Goal: Navigation & Orientation: Go to known website

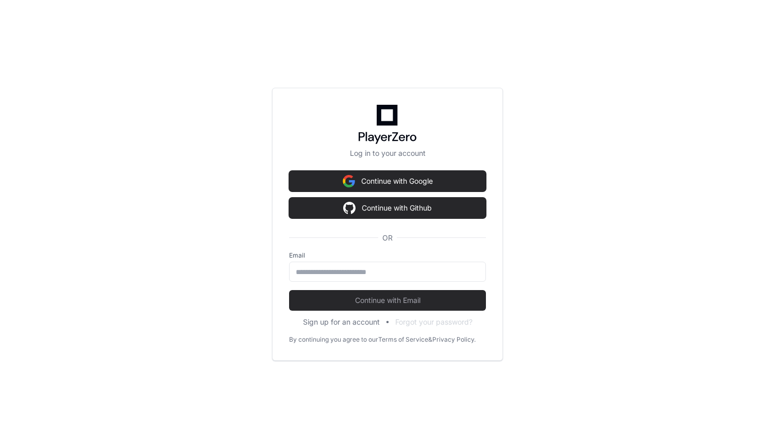
click at [280, 37] on div "Log in to your account Continue with Google Continue with Github OR Email Conti…" at bounding box center [387, 224] width 775 height 448
